Goal: Task Accomplishment & Management: Use online tool/utility

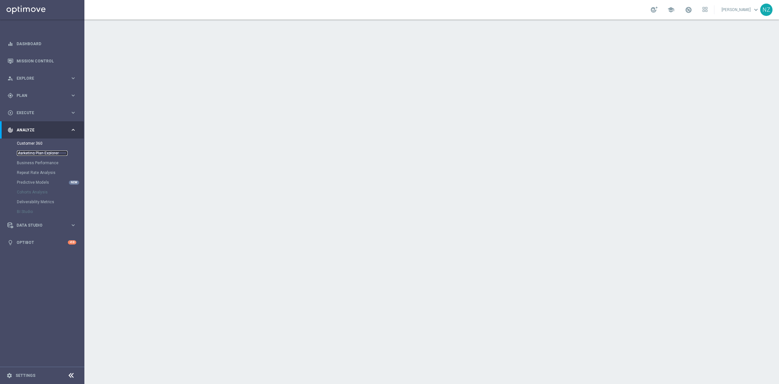
click at [44, 154] on link "Marketing Plan Explorer" at bounding box center [42, 152] width 51 height 5
click at [49, 77] on span "Explore" at bounding box center [44, 78] width 54 height 4
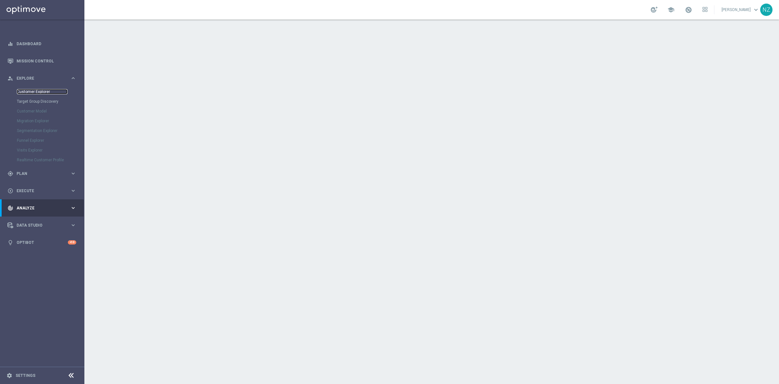
click at [42, 92] on link "Customer Explorer" at bounding box center [42, 91] width 51 height 5
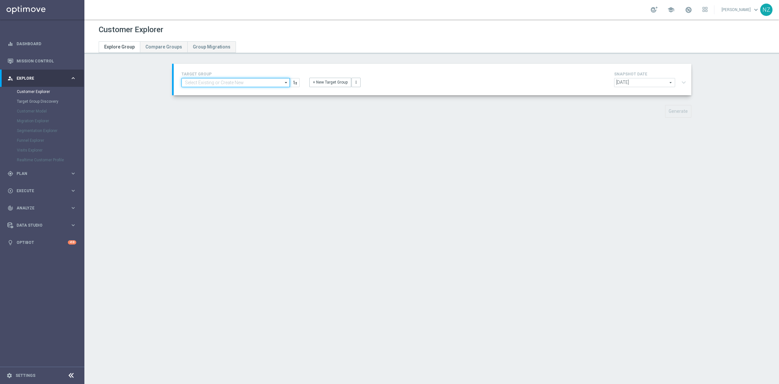
click at [231, 79] on input at bounding box center [236, 82] width 108 height 9
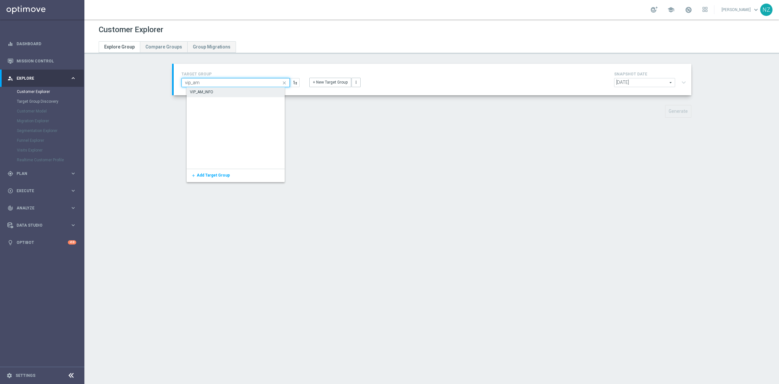
type input "vip_am"
click at [257, 90] on div "VIP_AM_INFO" at bounding box center [241, 91] width 108 height 9
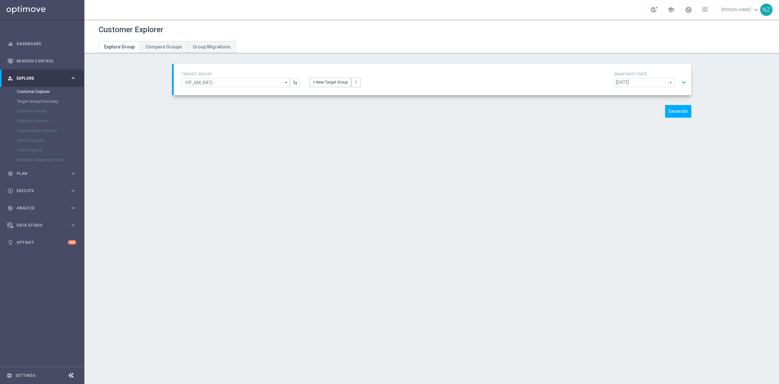
click at [683, 79] on button "expand_more" at bounding box center [683, 82] width 9 height 12
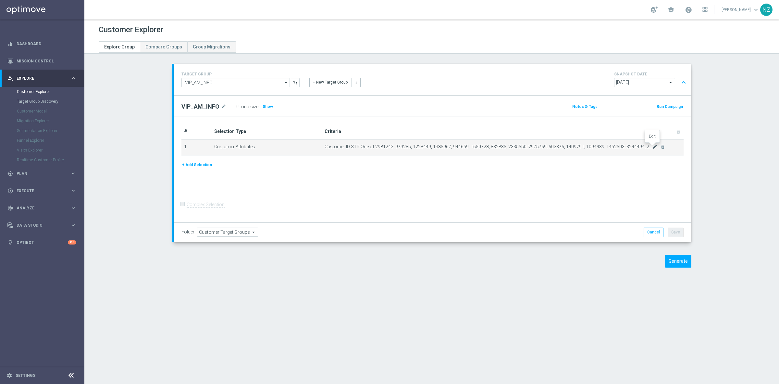
click at [653, 147] on icon "mode_edit" at bounding box center [655, 146] width 5 height 5
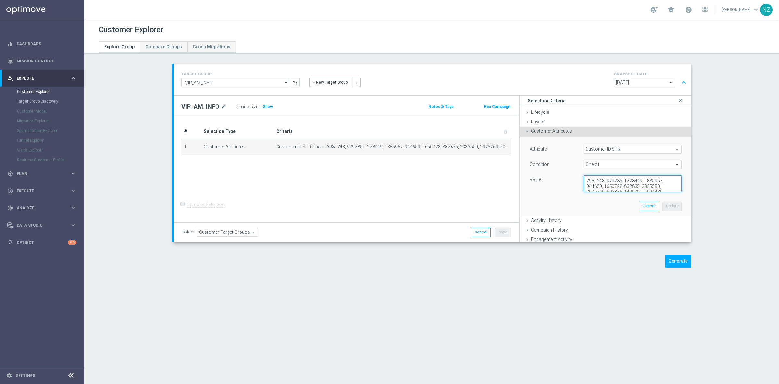
drag, startPoint x: 583, startPoint y: 179, endPoint x: 697, endPoint y: 288, distance: 158.0
click at [696, 289] on div "Customer Explorer Explore Group Compare Groups Group Migrations TARGET GROUP VI…" at bounding box center [431, 201] width 695 height 364
type textarea "2663737, 1325012, 1227747, 966857, 958716, 1999513, 2377490, 1827637, 1189128, …"
drag, startPoint x: 582, startPoint y: 180, endPoint x: 668, endPoint y: 203, distance: 89.4
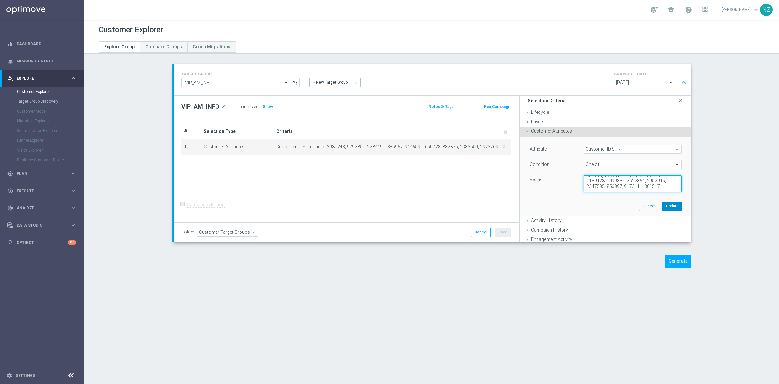
click at [668, 203] on div "Attribute Customer ID STR Customer ID STR arrow_drop_down search Condition One …" at bounding box center [606, 175] width 162 height 79
paste textarea "2867526, 1105517, 1014171, 3356924, 2508894, 2232969, 1359650, 3350981, 3262129…"
type textarea "2867526, 1105517, 1014171, 3356924, 2508894, 2232969, 1359650, 3350981, 3262129…"
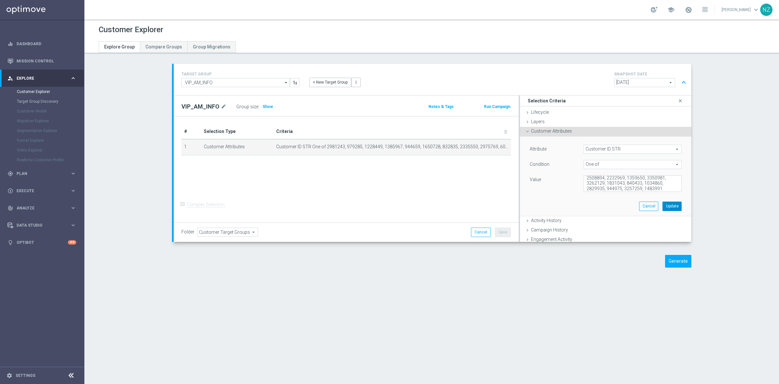
click at [669, 204] on button "Update" at bounding box center [672, 205] width 19 height 9
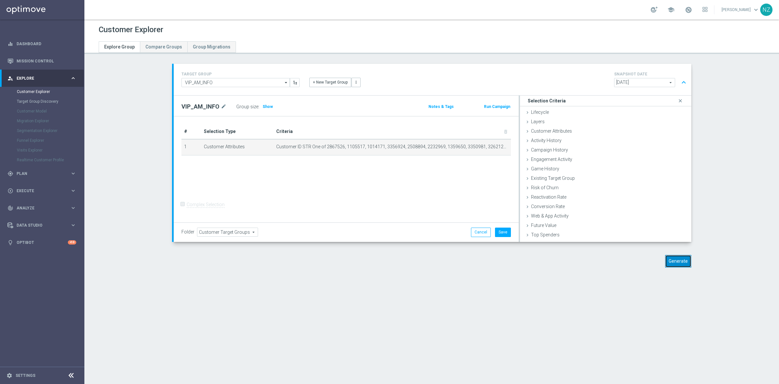
click at [688, 265] on button "Generate" at bounding box center [678, 261] width 26 height 13
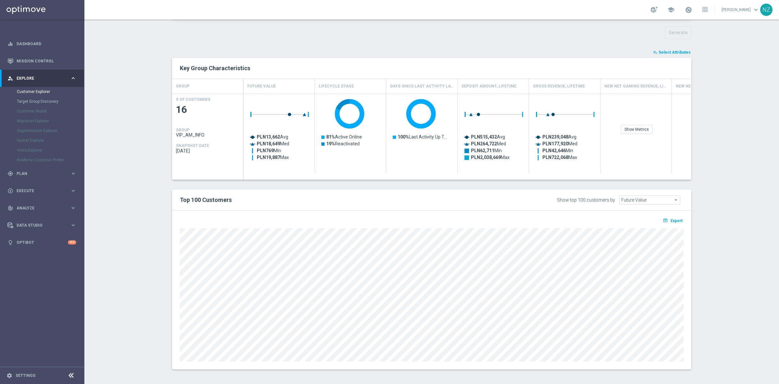
scroll to position [81, 0]
click at [675, 49] on span "Select Attributes" at bounding box center [675, 50] width 32 height 5
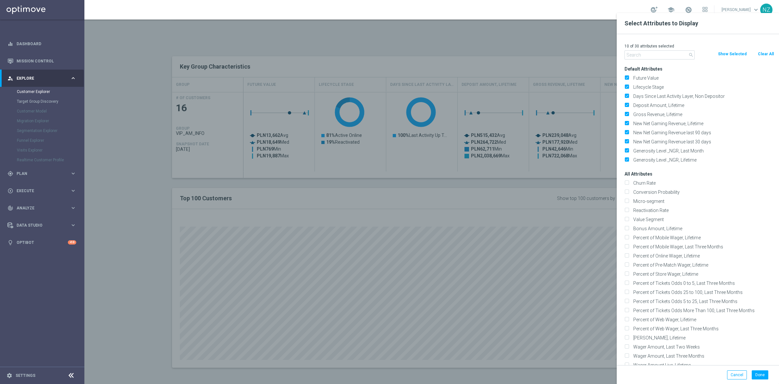
click at [757, 51] on div "Clear All" at bounding box center [766, 53] width 27 height 7
click at [765, 53] on button "Clear All" at bounding box center [766, 53] width 17 height 7
checkbox input "false"
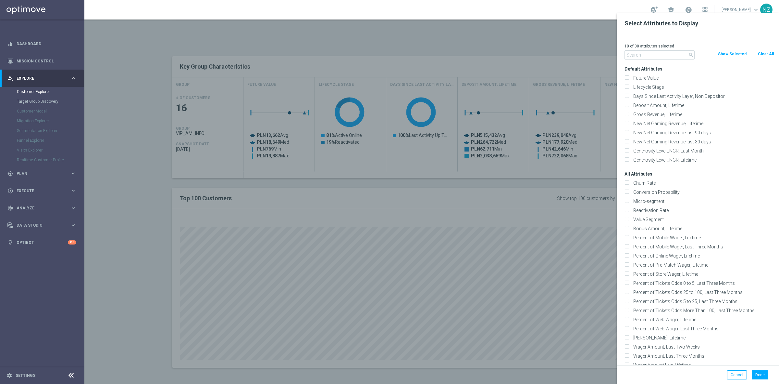
checkbox input "false"
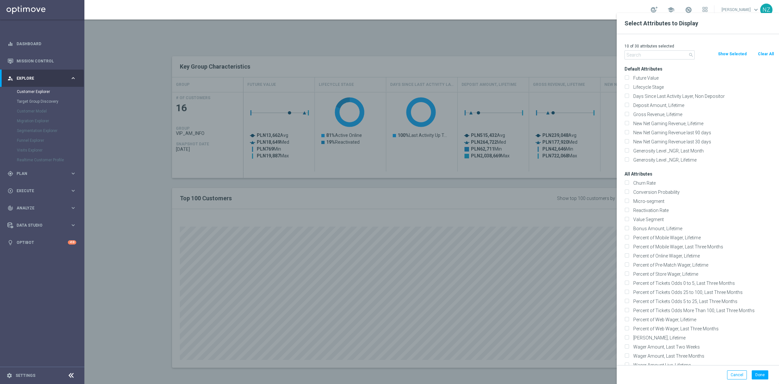
checkbox input "false"
click at [670, 57] on input "text" at bounding box center [660, 54] width 70 height 9
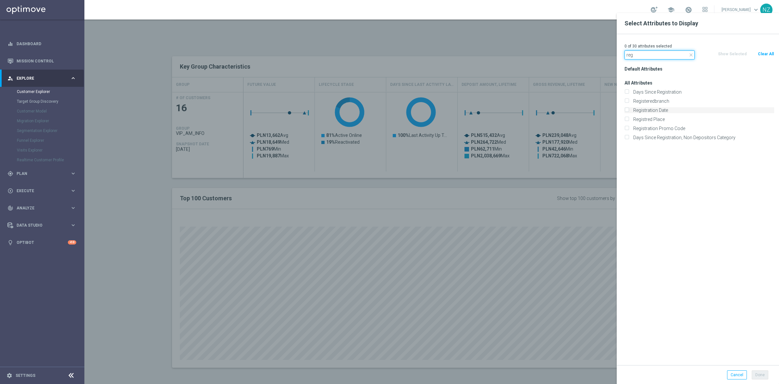
type input "reg"
click at [631, 108] on label "Registration Date" at bounding box center [702, 110] width 143 height 6
click at [628, 109] on input "Registration Date" at bounding box center [627, 111] width 4 height 4
checkbox input "true"
click at [762, 371] on button "Done" at bounding box center [760, 374] width 17 height 9
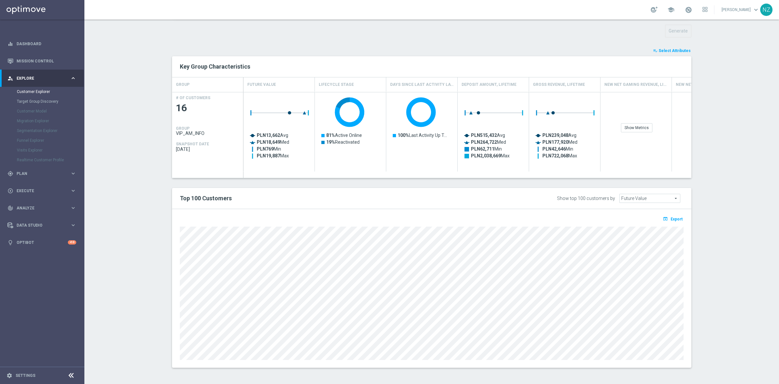
type input "Search"
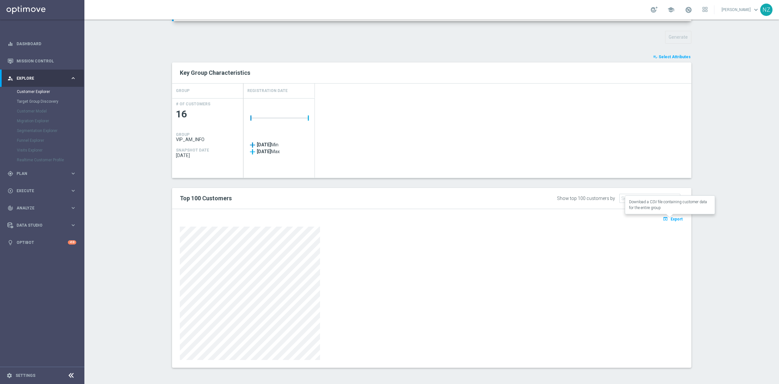
click at [675, 220] on span "Export" at bounding box center [677, 219] width 12 height 5
